Goal: Task Accomplishment & Management: Manage account settings

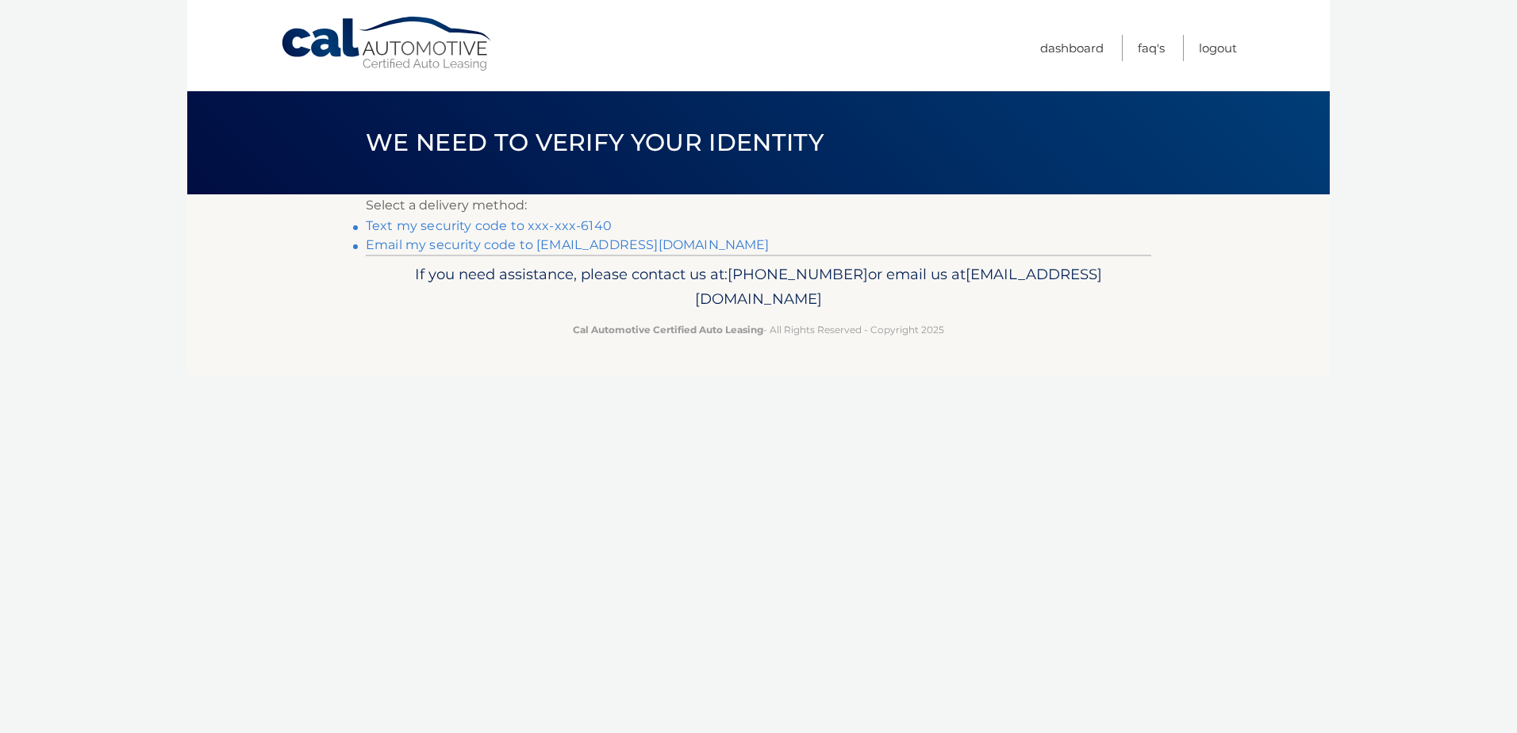
click at [535, 228] on link "Text my security code to xxx-xxx-6140" at bounding box center [489, 225] width 246 height 15
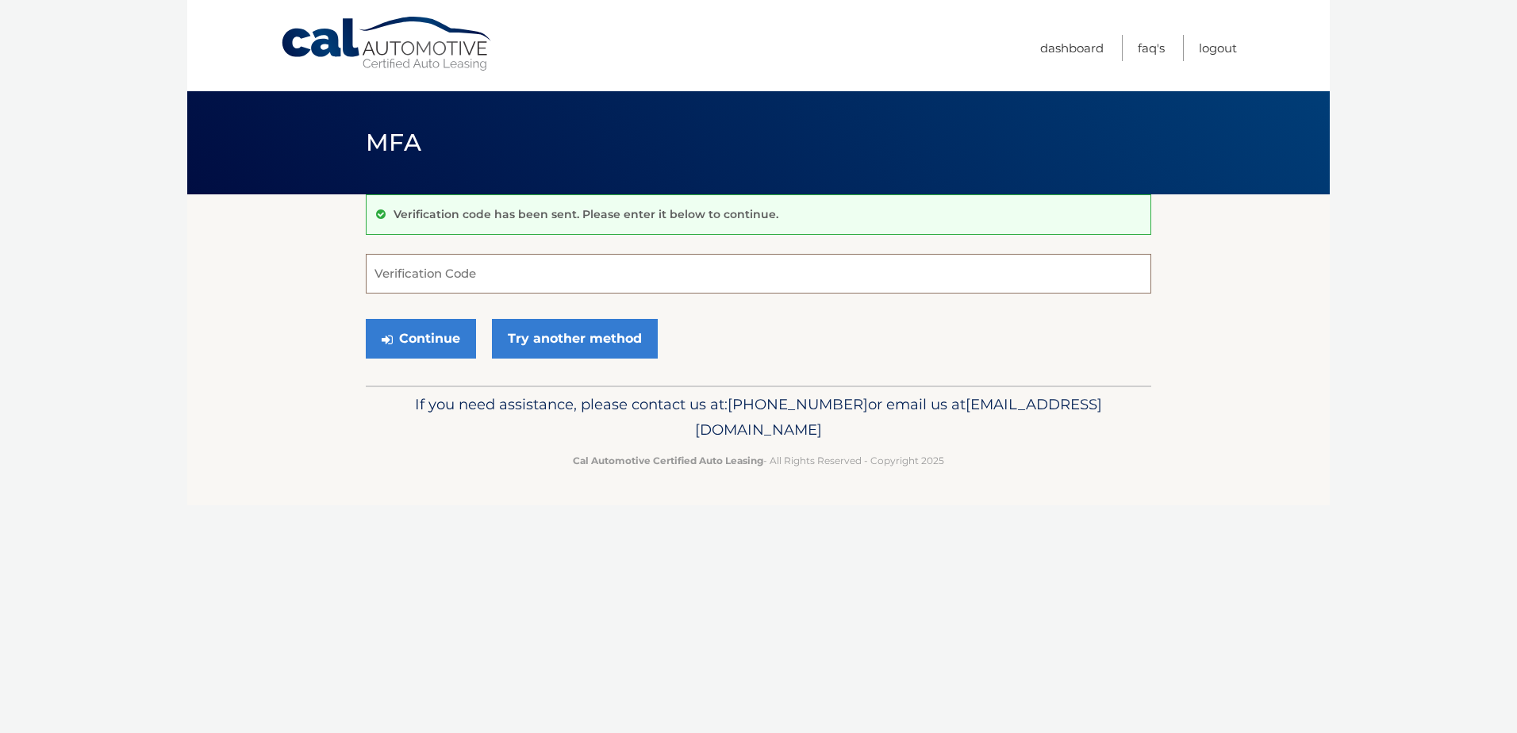
click at [697, 274] on input "Verification Code" at bounding box center [758, 274] width 785 height 40
type input "633297"
click at [445, 332] on button "Continue" at bounding box center [421, 339] width 110 height 40
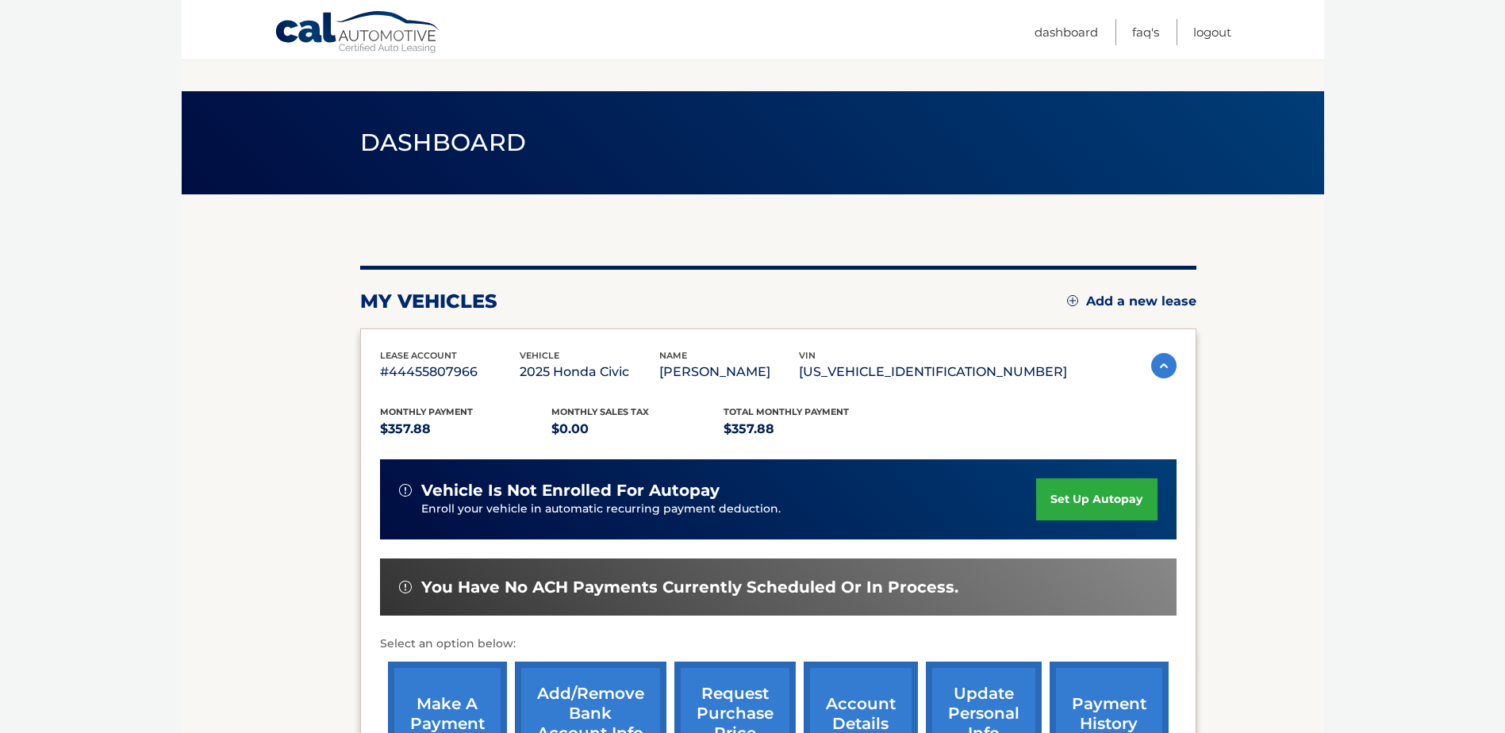
scroll to position [228, 0]
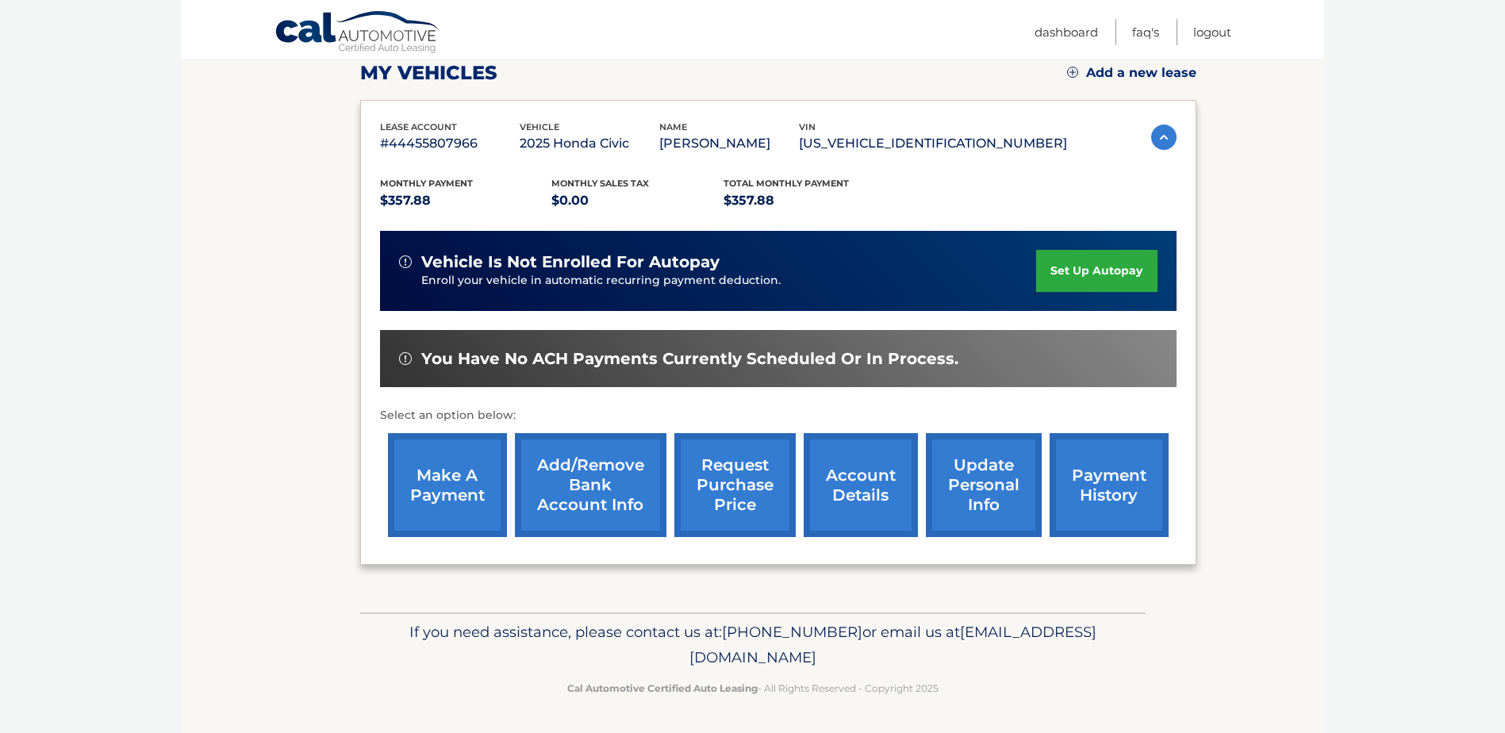
click at [875, 508] on link "account details" at bounding box center [861, 485] width 114 height 104
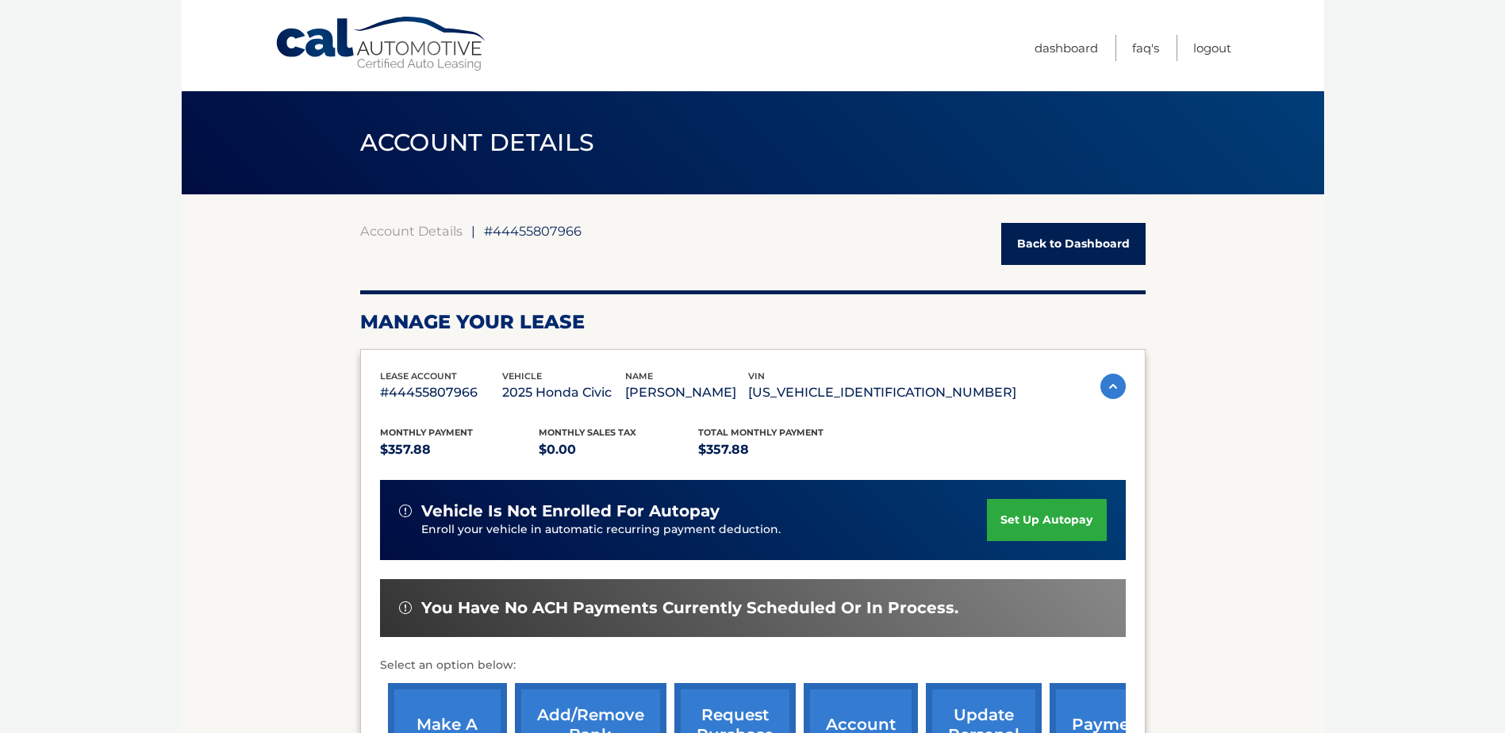
click at [375, 48] on link "Cal Automotive" at bounding box center [382, 44] width 214 height 56
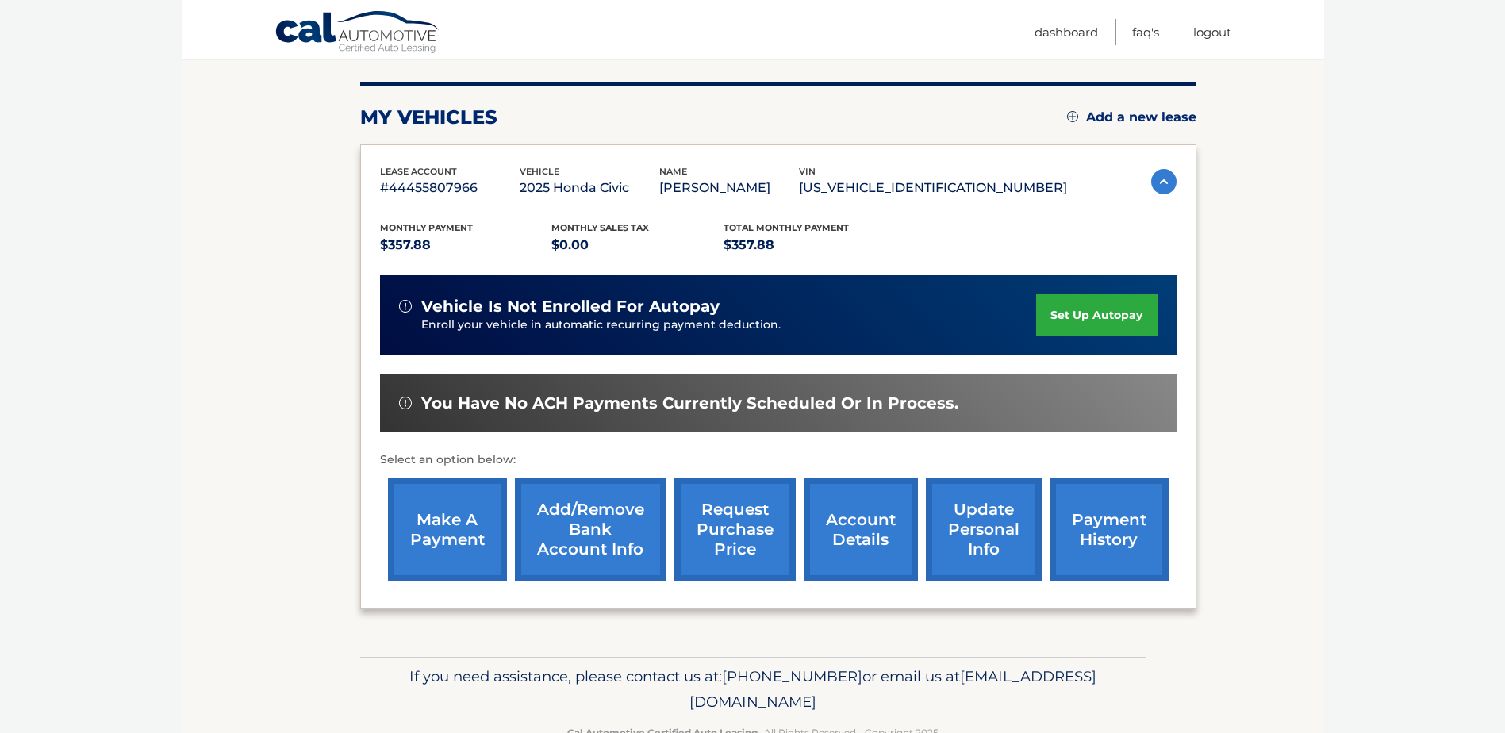
scroll to position [228, 0]
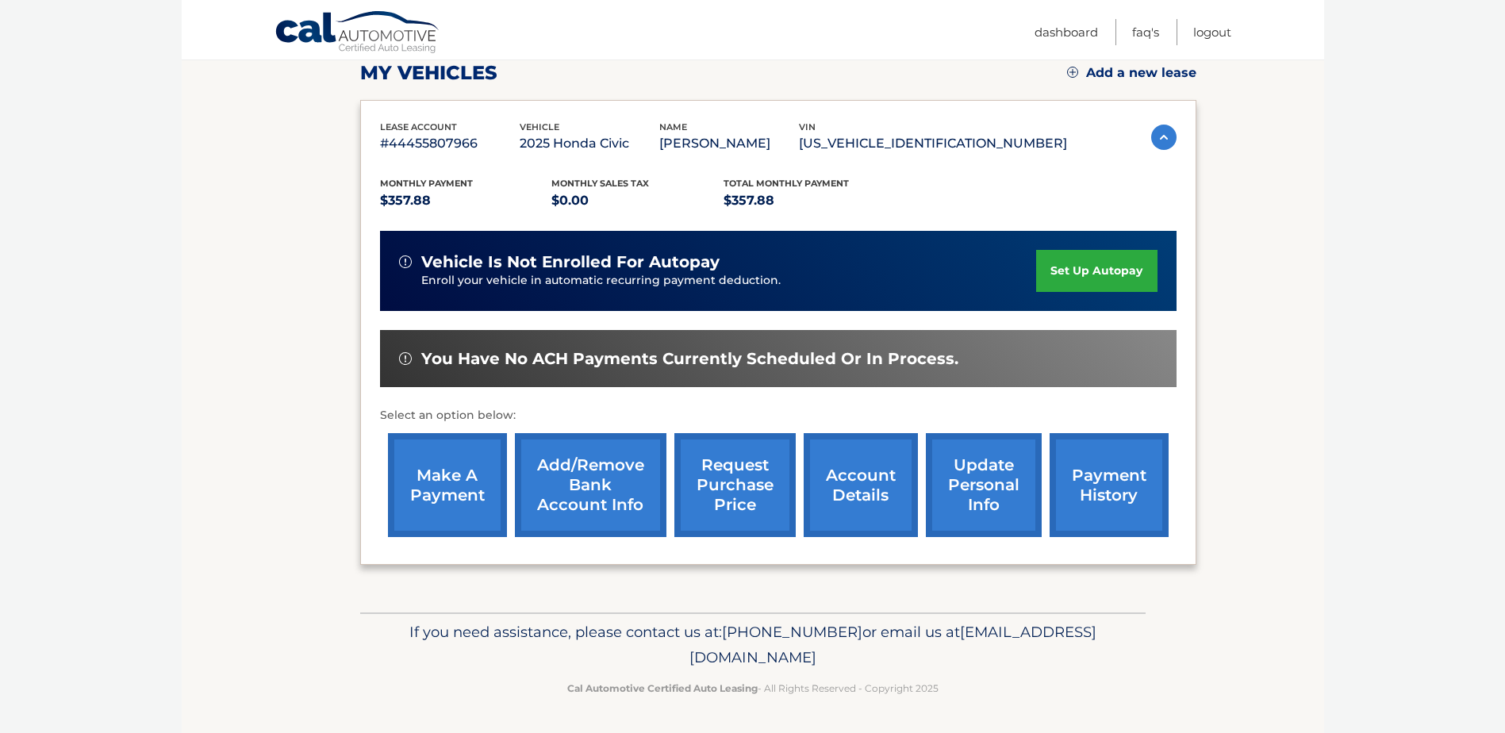
click at [472, 505] on link "make a payment" at bounding box center [447, 485] width 119 height 104
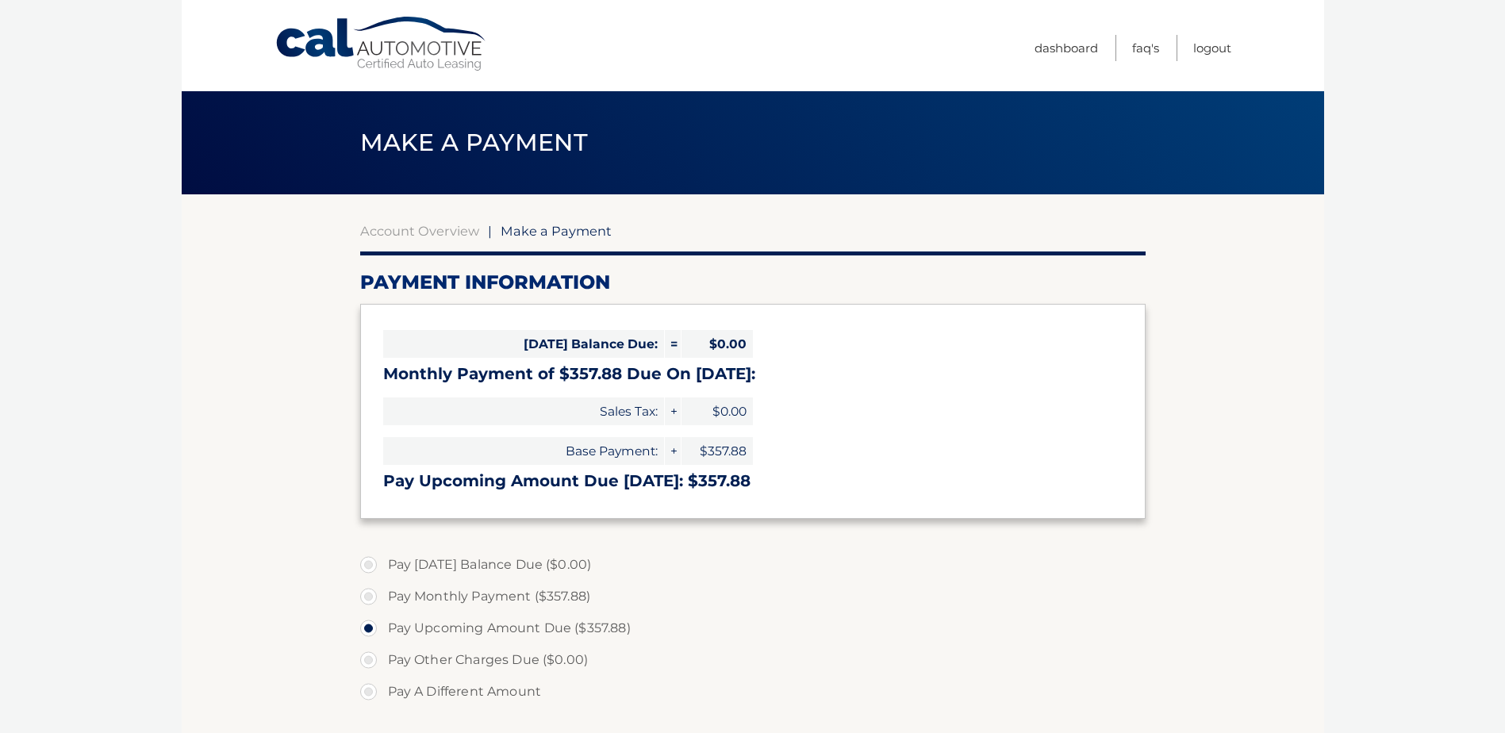
select select "NGQyNzVjZTEtZTU5OS00ZmVmLWIxZDMtNDdkNjcyZDdmN2M1"
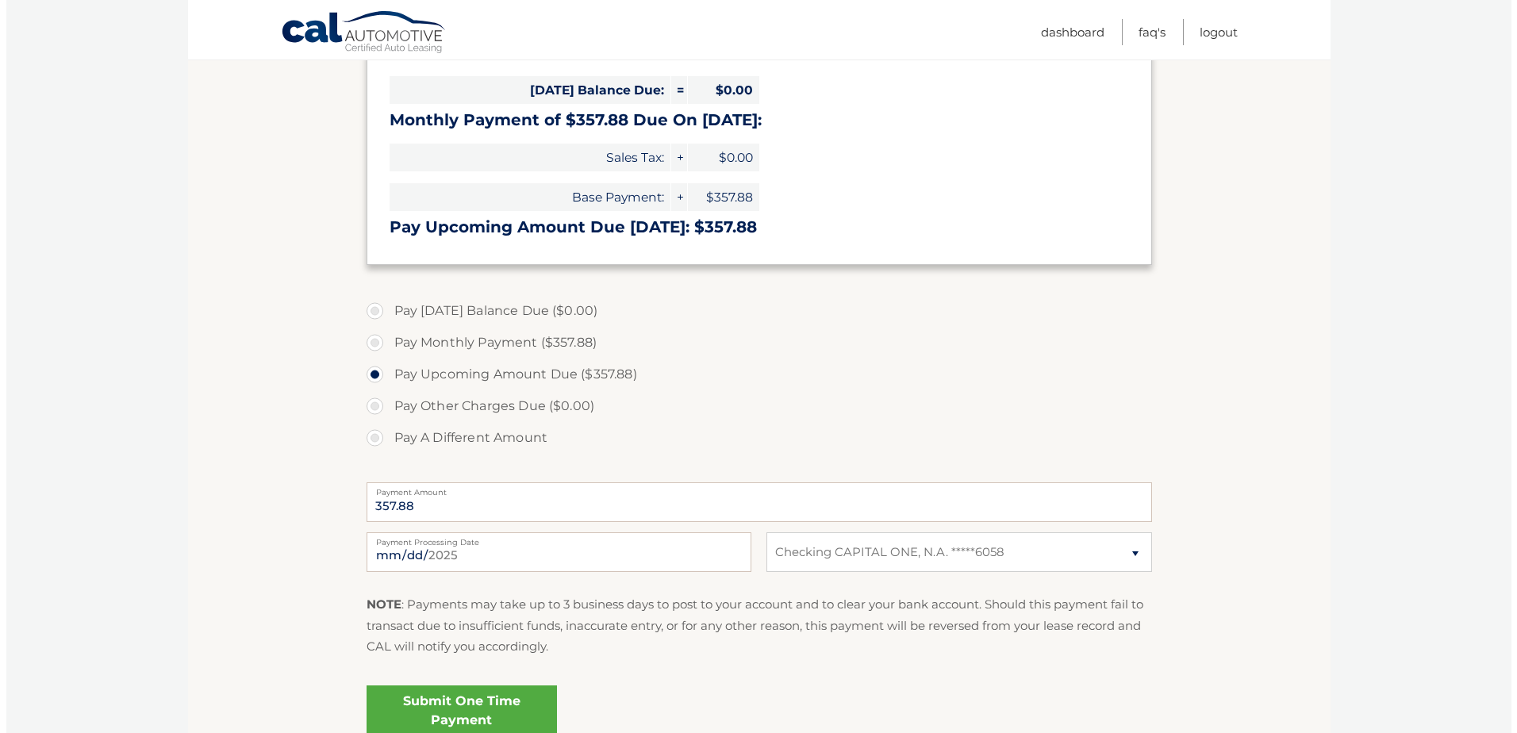
scroll to position [264, 0]
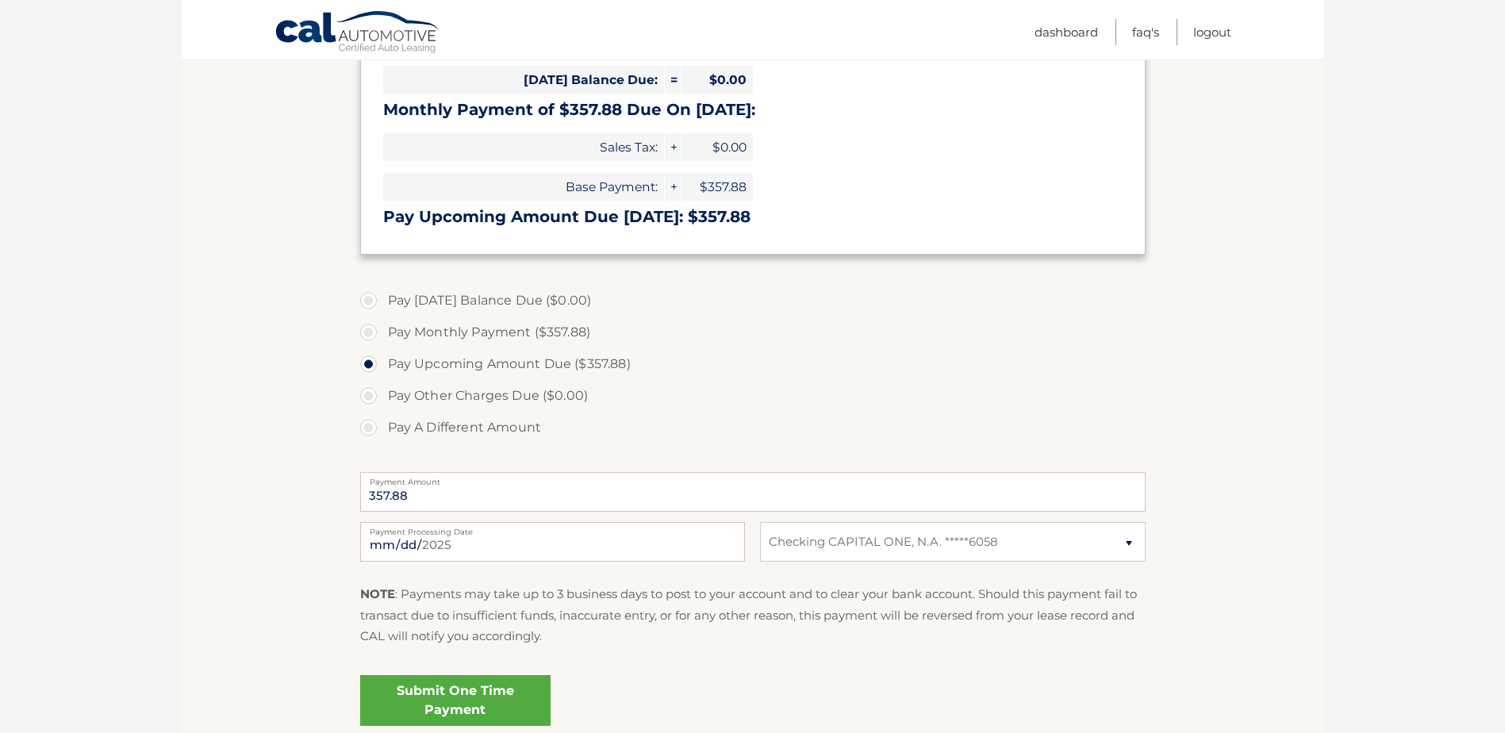
click at [470, 705] on link "Submit One Time Payment" at bounding box center [455, 700] width 190 height 51
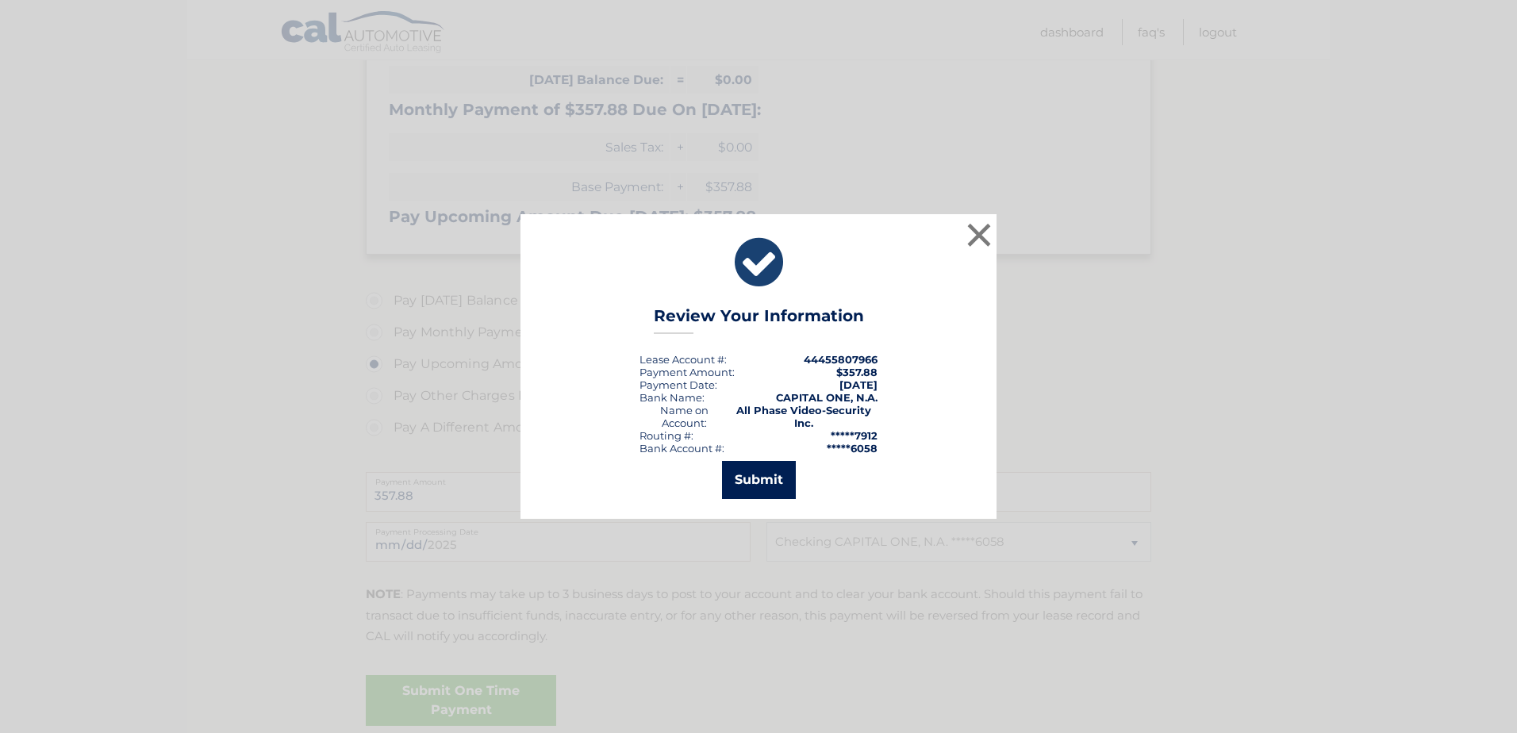
click at [766, 476] on button "Submit" at bounding box center [759, 480] width 74 height 38
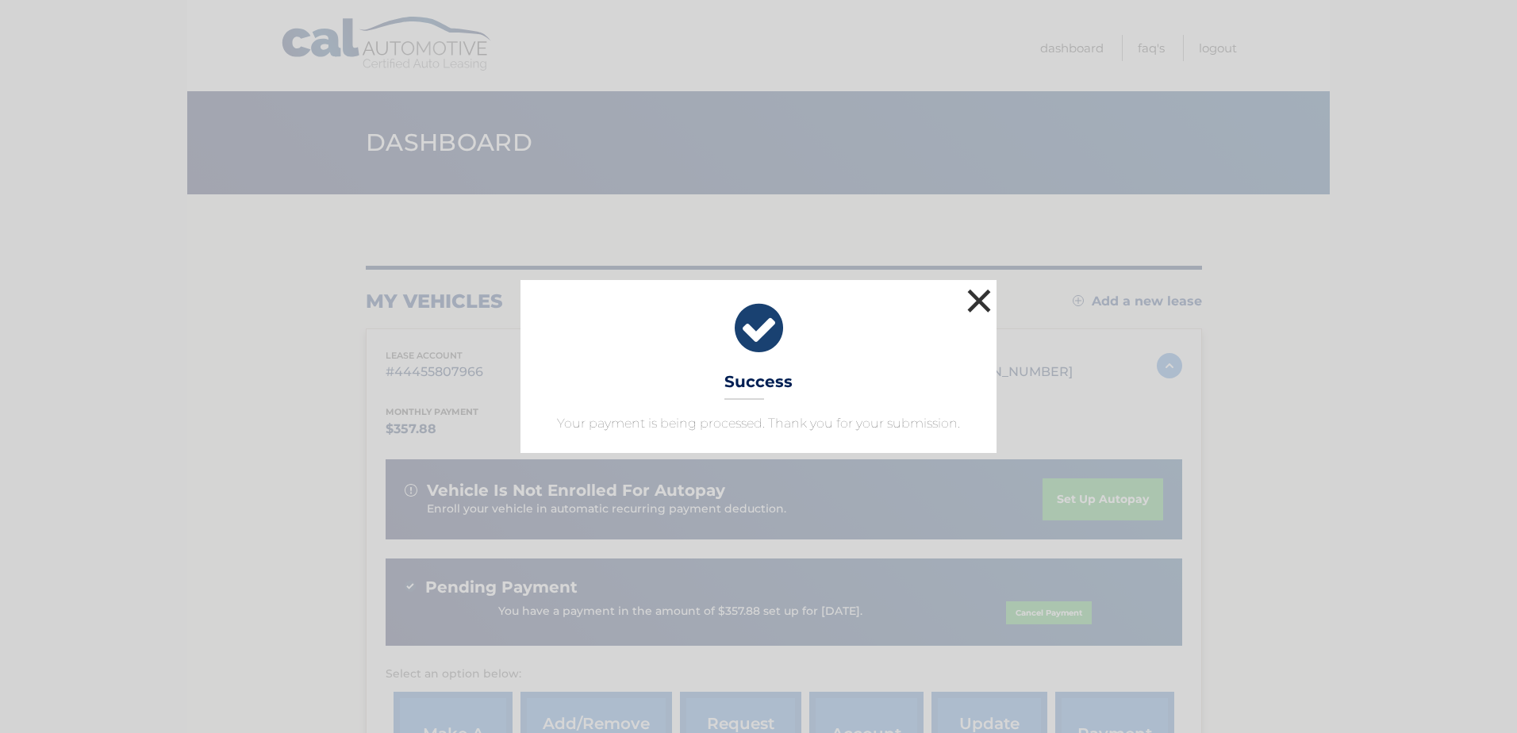
click at [982, 302] on button "×" at bounding box center [979, 301] width 32 height 32
